Goal: Transaction & Acquisition: Purchase product/service

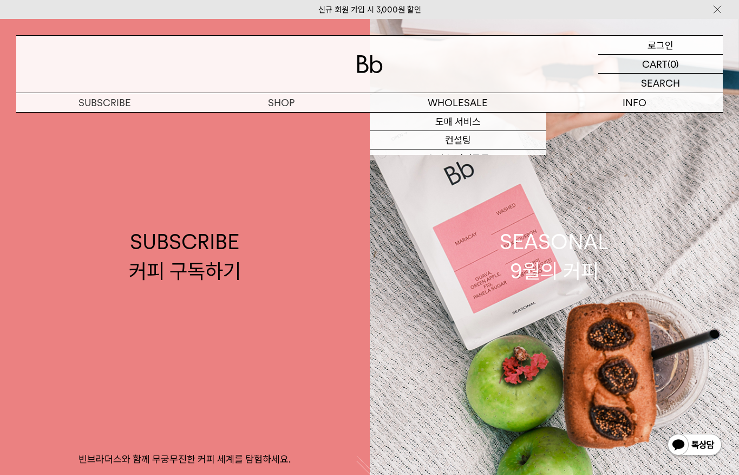
click at [662, 45] on p "로그인" at bounding box center [661, 45] width 26 height 18
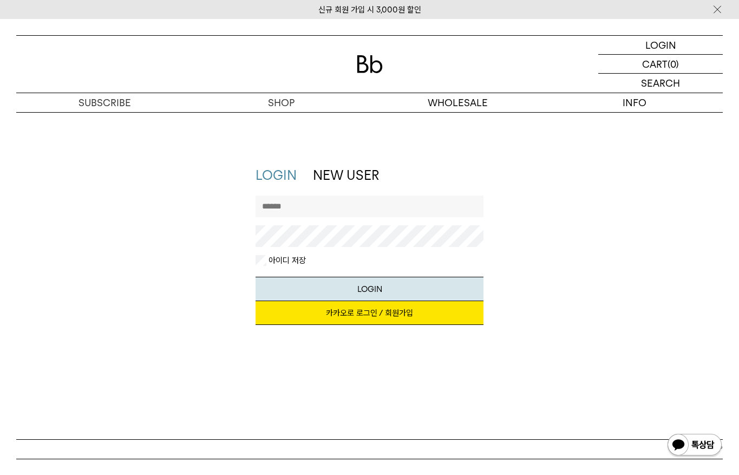
click at [369, 213] on input "text" at bounding box center [370, 206] width 228 height 22
type input "**********"
click at [391, 317] on link "카카오로 로그인 / 회원가입" at bounding box center [370, 313] width 228 height 24
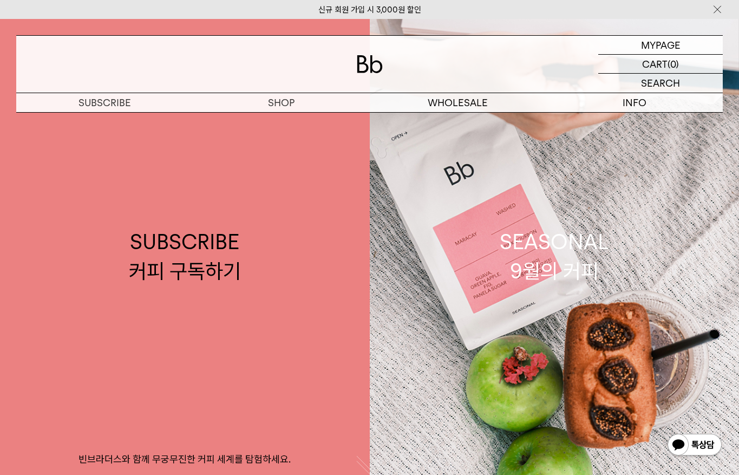
click at [357, 73] on img at bounding box center [370, 64] width 26 height 18
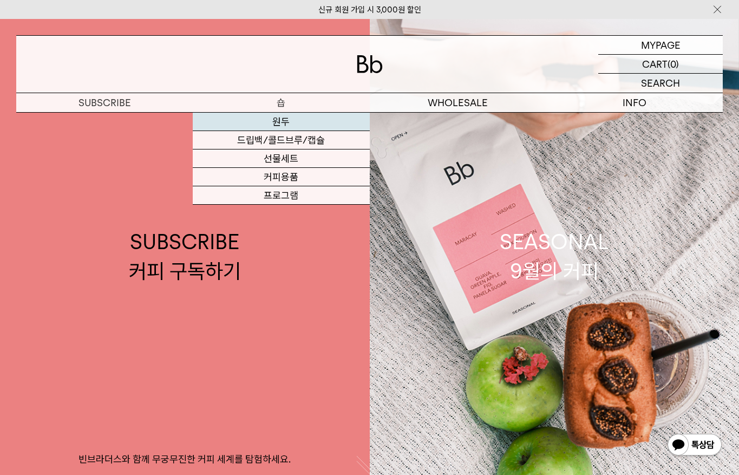
click at [283, 120] on link "원두" at bounding box center [281, 122] width 177 height 18
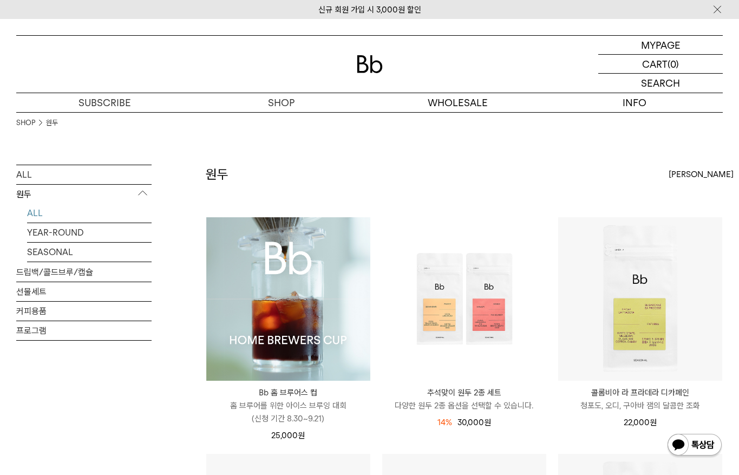
click at [282, 301] on img at bounding box center [288, 299] width 164 height 164
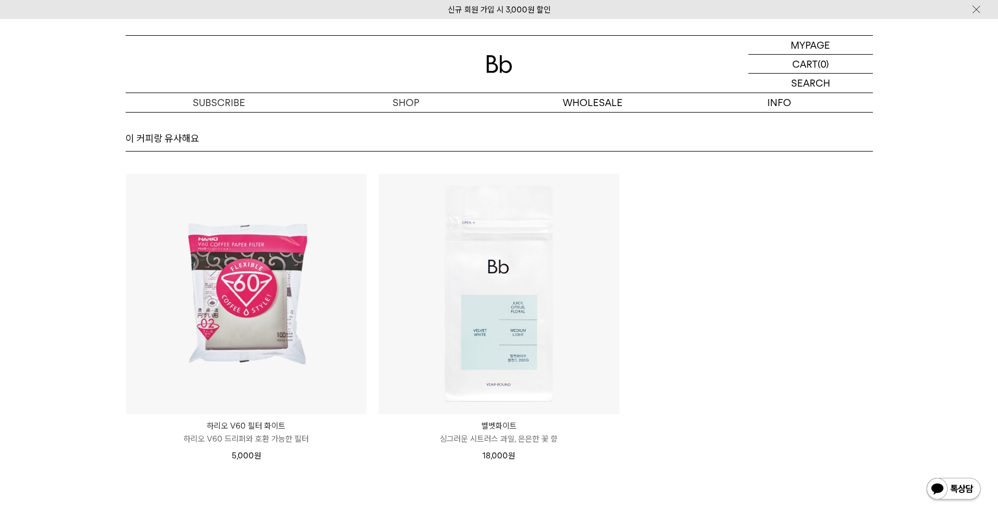
scroll to position [7201, 0]
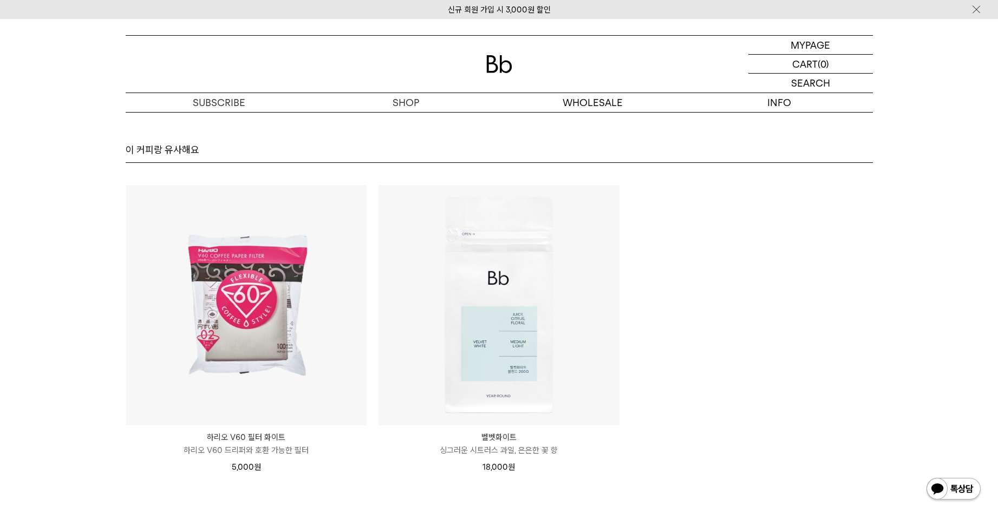
click at [690, 350] on ul "하리오 V60 필터 화이트 Hario V60 Filter White 100ea ﻿하리오 V60 드리퍼와 호환 가능한 필터 5,000 원" at bounding box center [499, 335] width 758 height 301
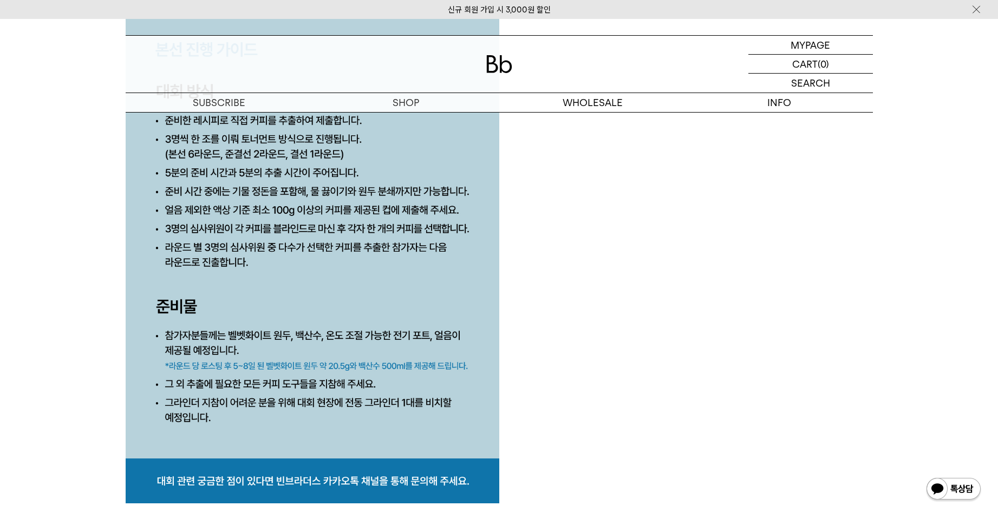
scroll to position [5360, 0]
